Goal: Task Accomplishment & Management: Complete application form

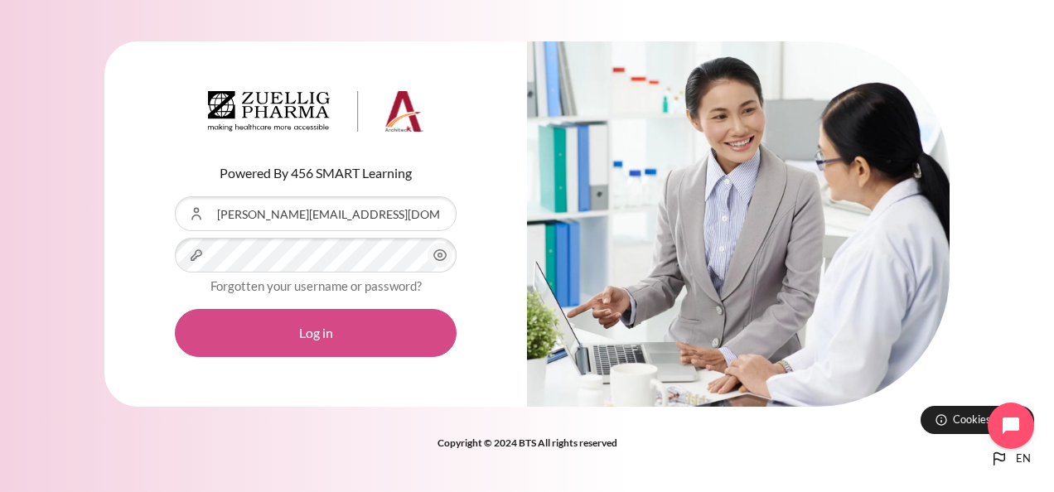
click at [182, 330] on button "Log in" at bounding box center [316, 333] width 282 height 48
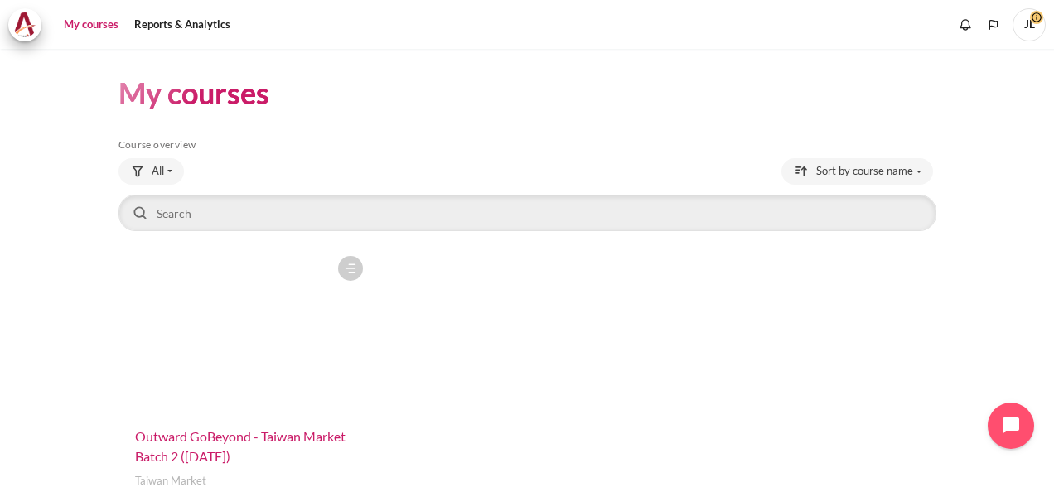
scroll to position [113, 0]
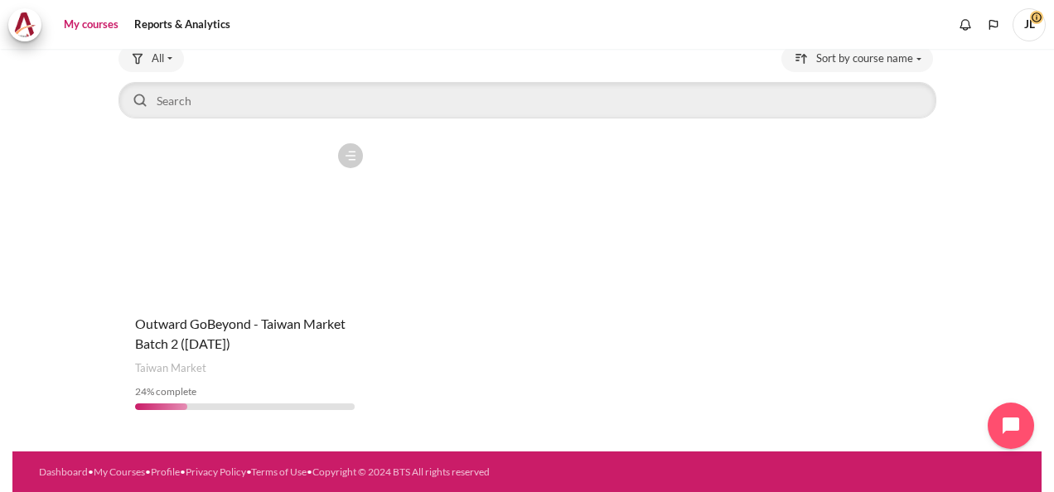
click at [224, 234] on figure "Content" at bounding box center [244, 218] width 253 height 166
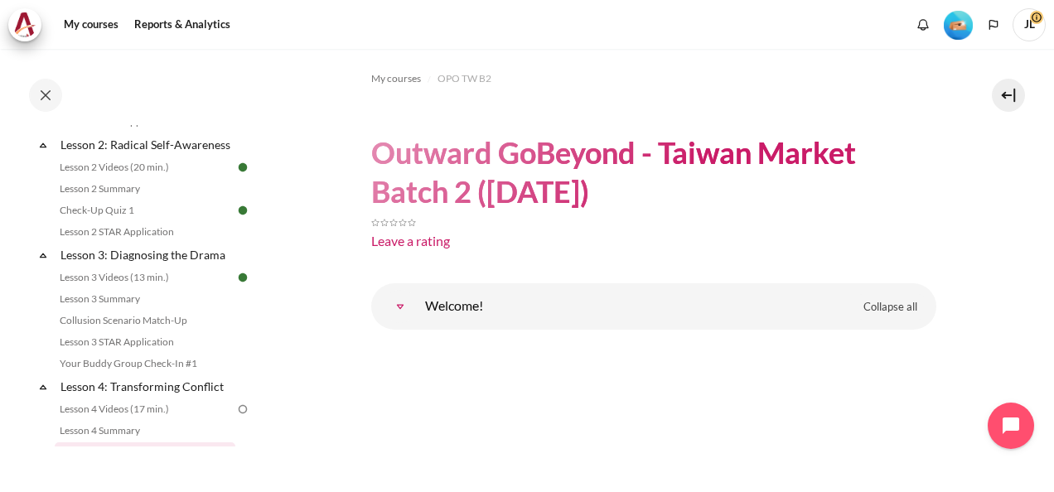
scroll to position [346, 0]
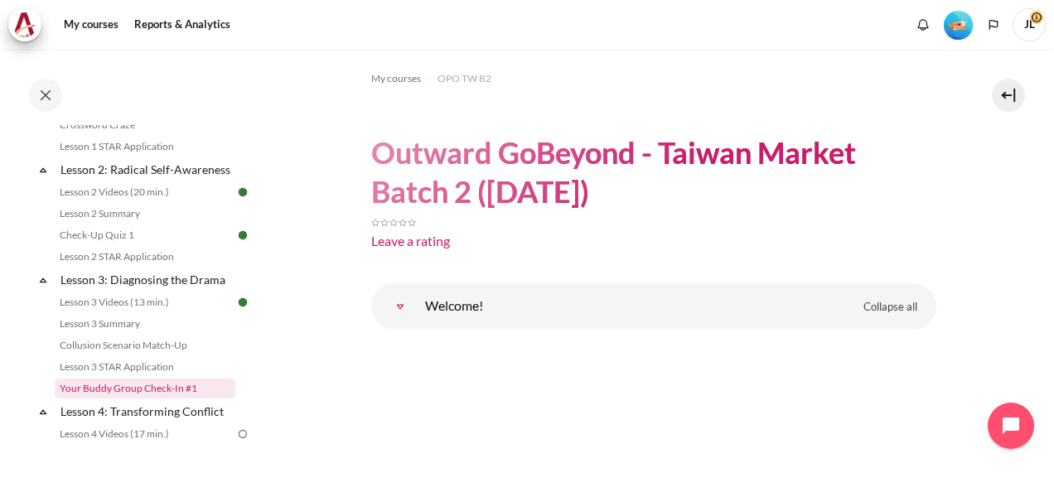
click at [95, 398] on link "Your Buddy Group Check-In #1" at bounding box center [145, 389] width 181 height 20
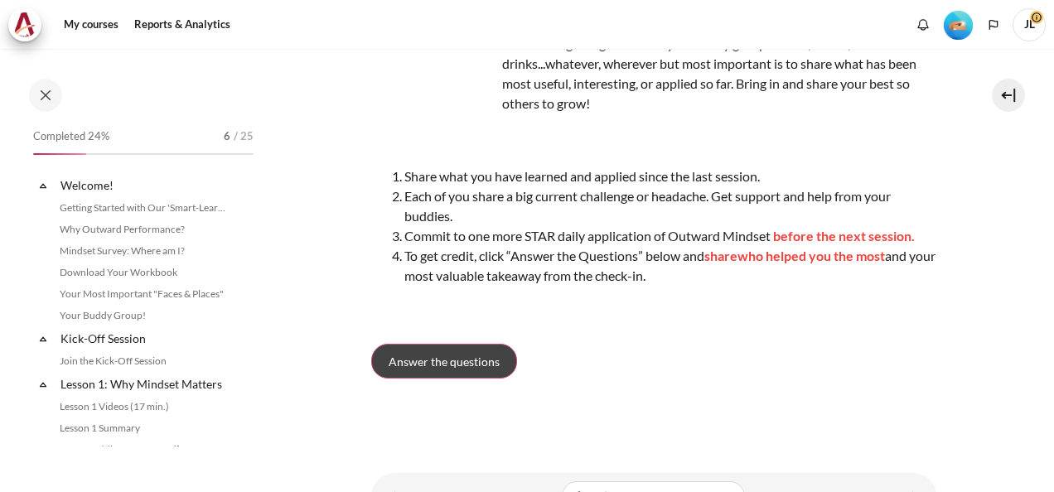
scroll to position [466, 0]
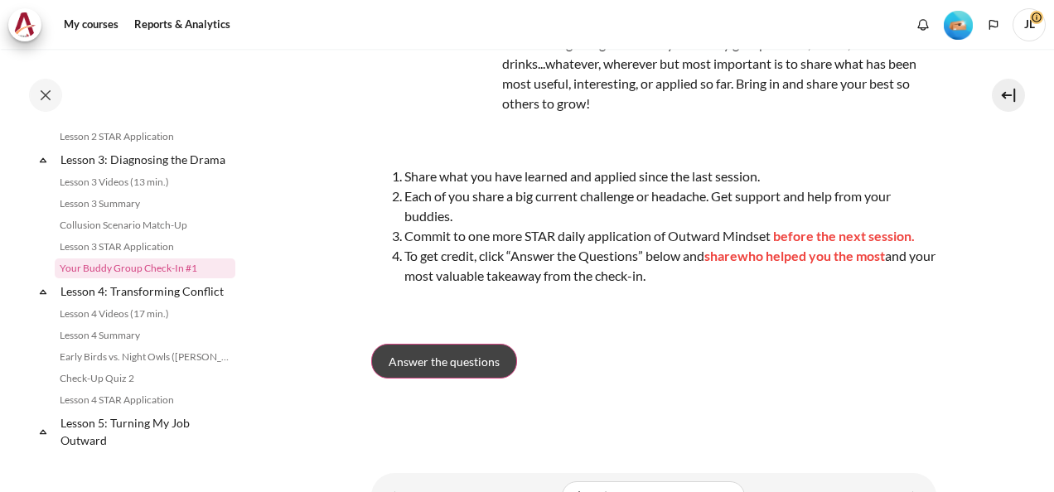
click at [475, 355] on span "Answer the questions" at bounding box center [443, 361] width 111 height 17
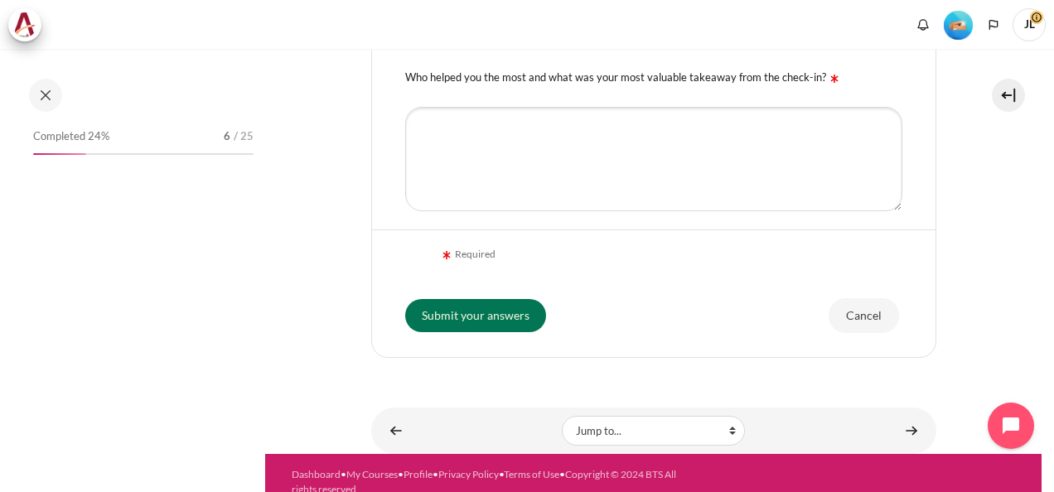
scroll to position [466, 0]
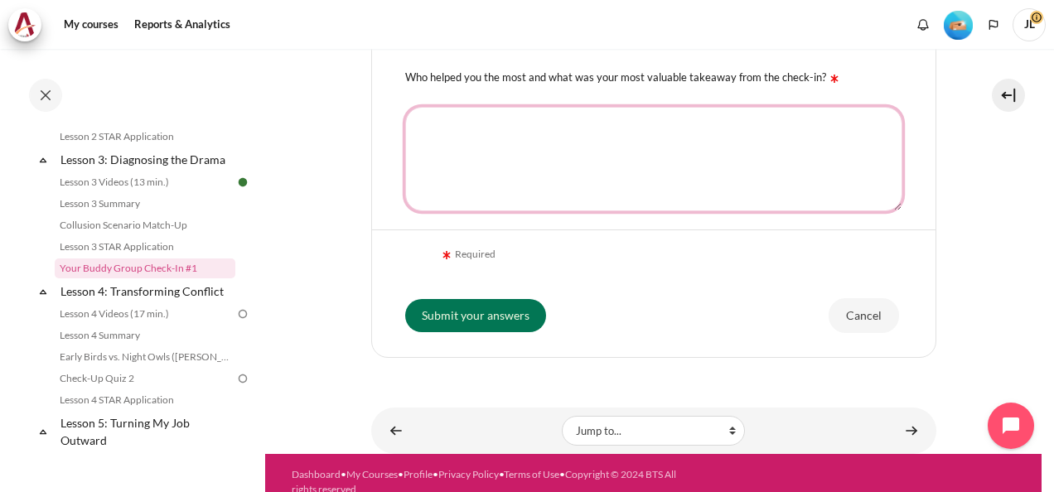
click at [656, 144] on textarea "Who helped you the most and what was your most valuable takeaway from the check…" at bounding box center [653, 159] width 497 height 104
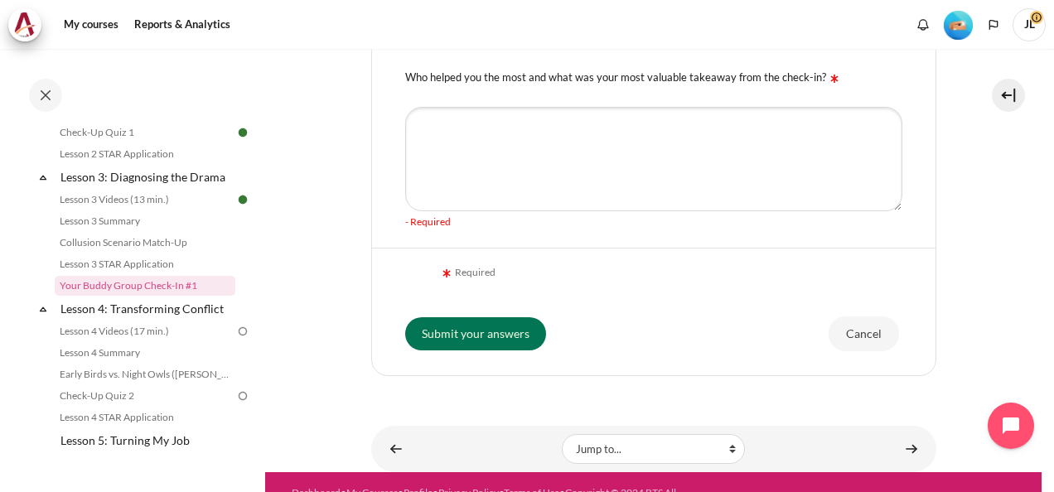
scroll to position [414, 0]
